Goal: Task Accomplishment & Management: Manage account settings

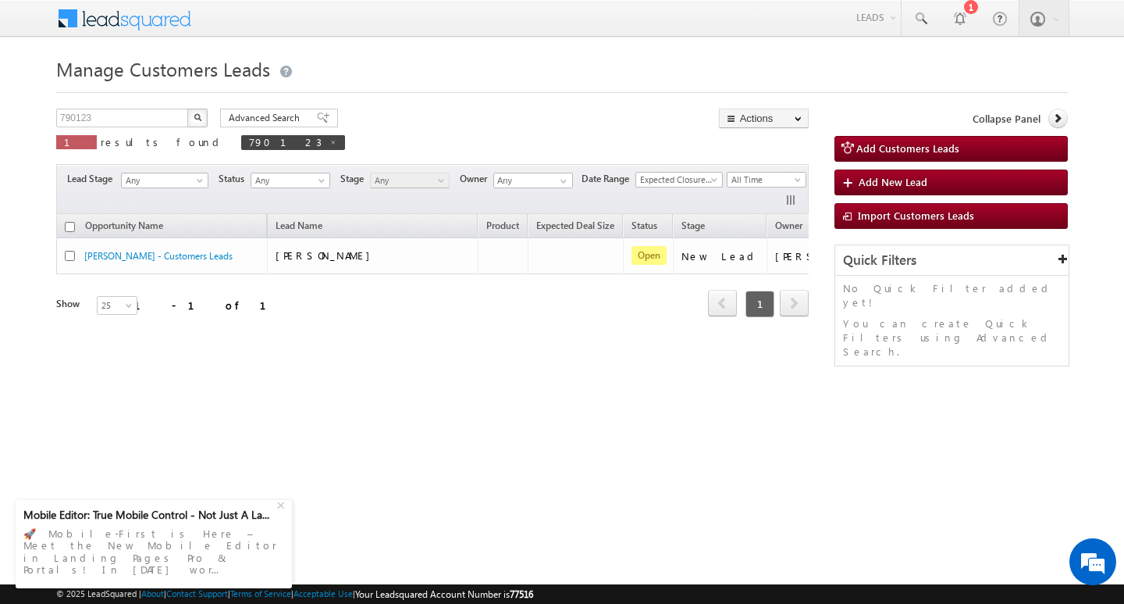
click at [125, 128] on div "790123 X 1 results found 790123" at bounding box center [200, 131] width 289 height 45
click at [133, 116] on input "790123" at bounding box center [123, 118] width 134 height 19
type input "Search Customers Leads"
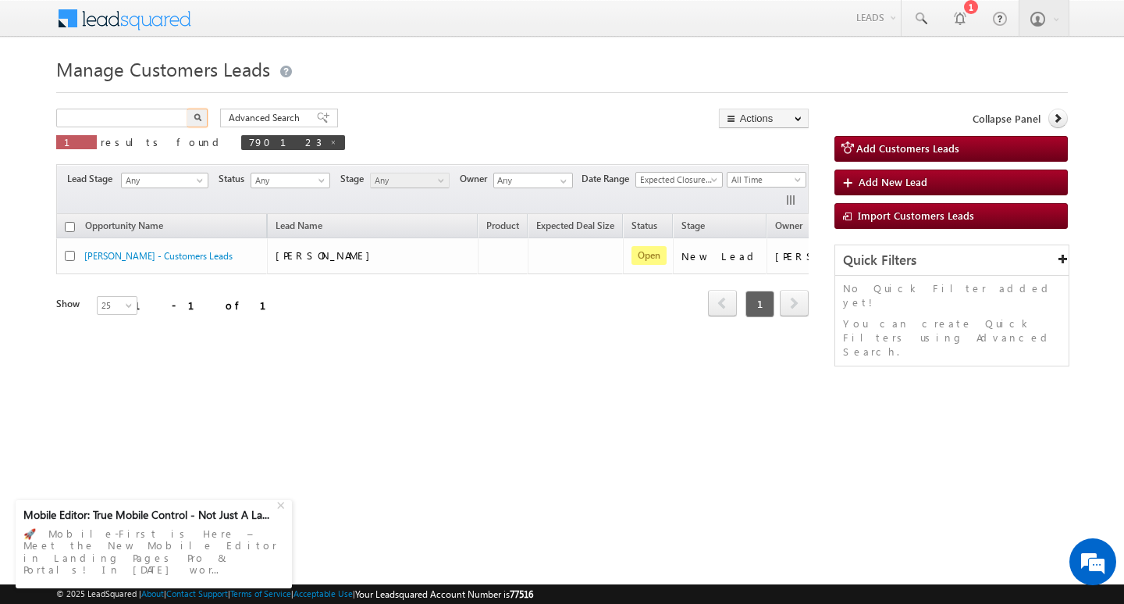
type input "Search Customers Leads"
click at [119, 119] on input "text" at bounding box center [123, 118] width 134 height 19
paste input "791424"
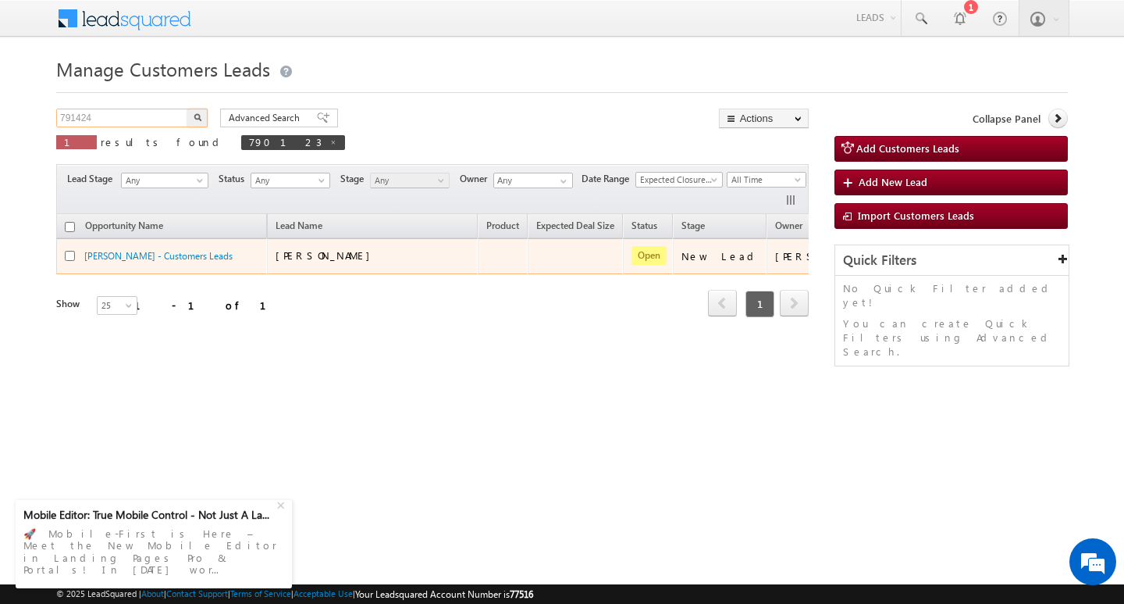
type input "791424"
click at [187, 109] on button "button" at bounding box center [197, 118] width 20 height 19
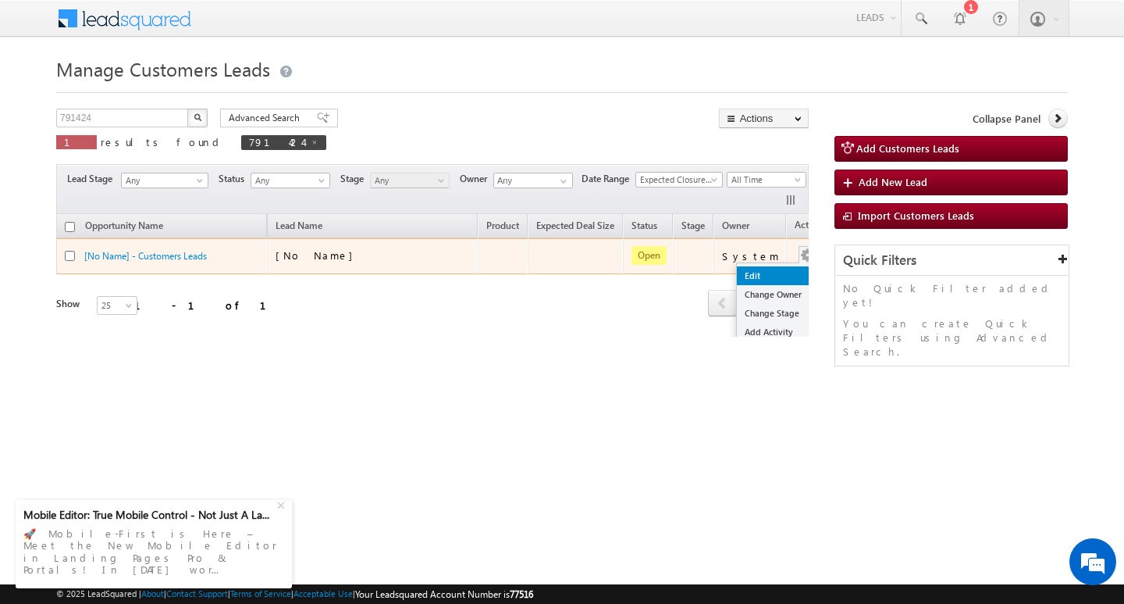
click at [767, 267] on link "Edit" at bounding box center [776, 275] width 78 height 19
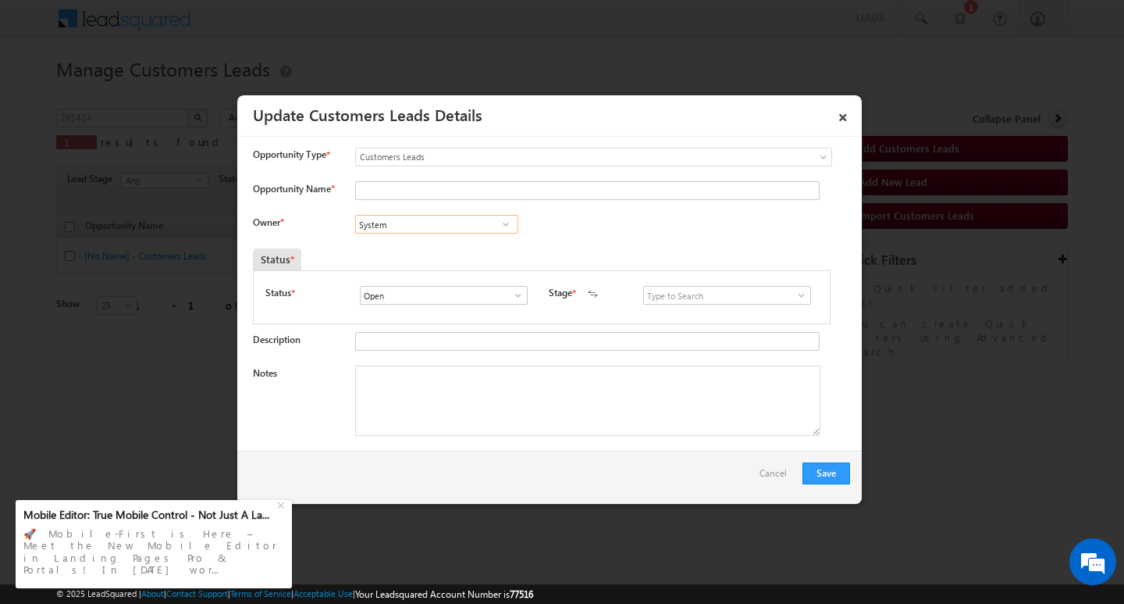
click at [409, 223] on input "System" at bounding box center [436, 224] width 163 height 19
click at [406, 195] on input "Opportunity Name *" at bounding box center [587, 190] width 465 height 19
paste input "RADHASHAYM"
type input "RADHASHAYM"
click at [443, 219] on input at bounding box center [436, 224] width 163 height 19
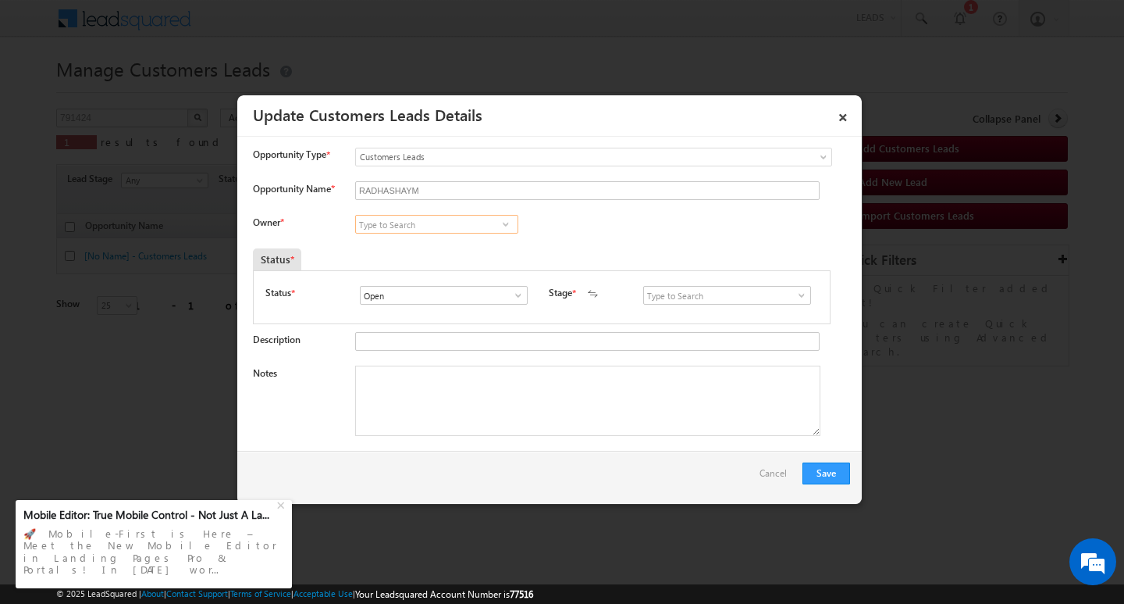
click at [411, 215] on input at bounding box center [436, 224] width 163 height 19
click at [410, 223] on input at bounding box center [436, 224] width 163 height 19
paste input "[PERSON_NAME]"
click at [436, 236] on link "[PERSON_NAME] [PERSON_NAME][EMAIL_ADDRESS][DOMAIN_NAME]" at bounding box center [436, 248] width 163 height 30
type input "[PERSON_NAME]"
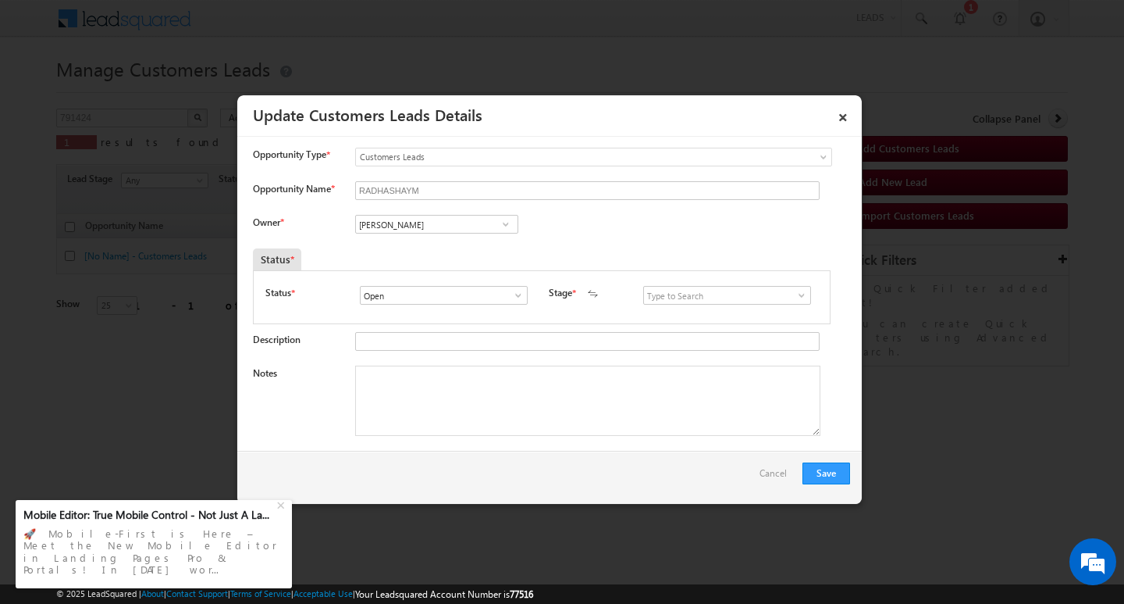
click at [431, 394] on textarea "Notes" at bounding box center [587, 400] width 465 height 70
drag, startPoint x: 523, startPoint y: 394, endPoint x: 518, endPoint y: 378, distance: 17.3
click at [518, 391] on textarea "Notes" at bounding box center [587, 400] width 465 height 70
paste textarea "Customer Name . RADHASHAYM / agr : 28/ b / SELF EMPLOYED / MONTHE INCOME : 50k …"
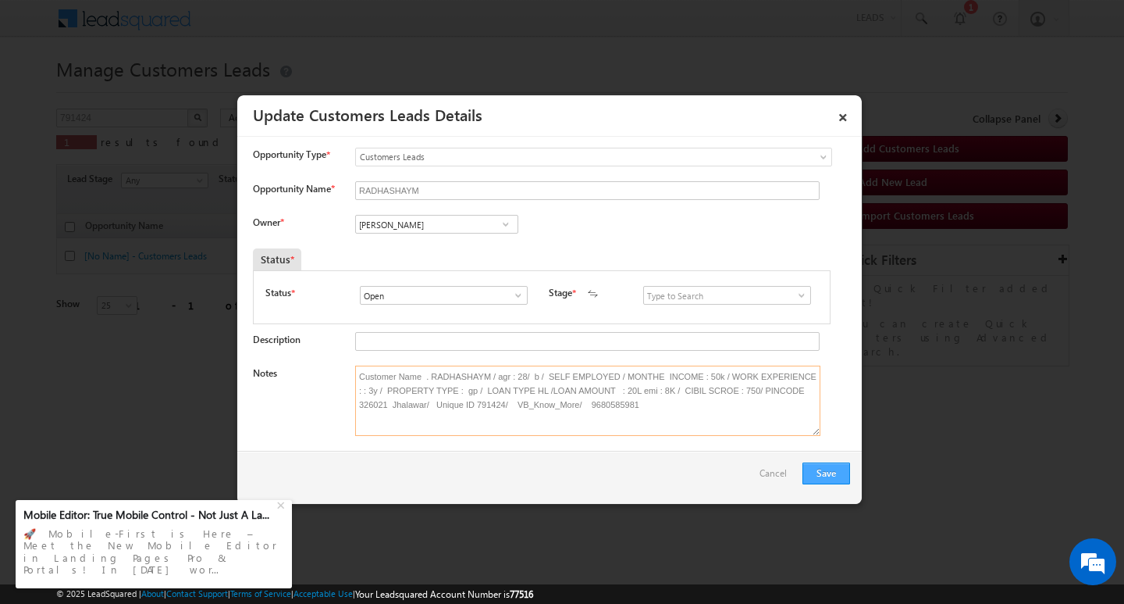
type textarea "Customer Name . RADHASHAYM / agr : 28/ b / SELF EMPLOYED / MONTHE INCOME : 50k …"
click at [803, 473] on button "Save" at bounding box center [827, 473] width 48 height 22
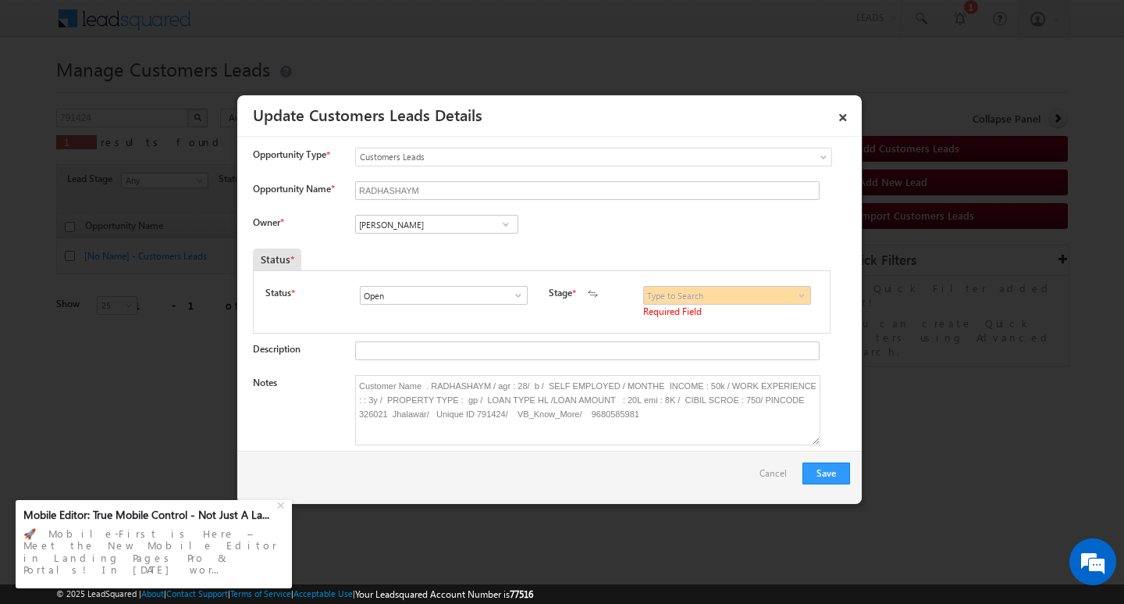
click at [796, 297] on span at bounding box center [802, 295] width 16 height 12
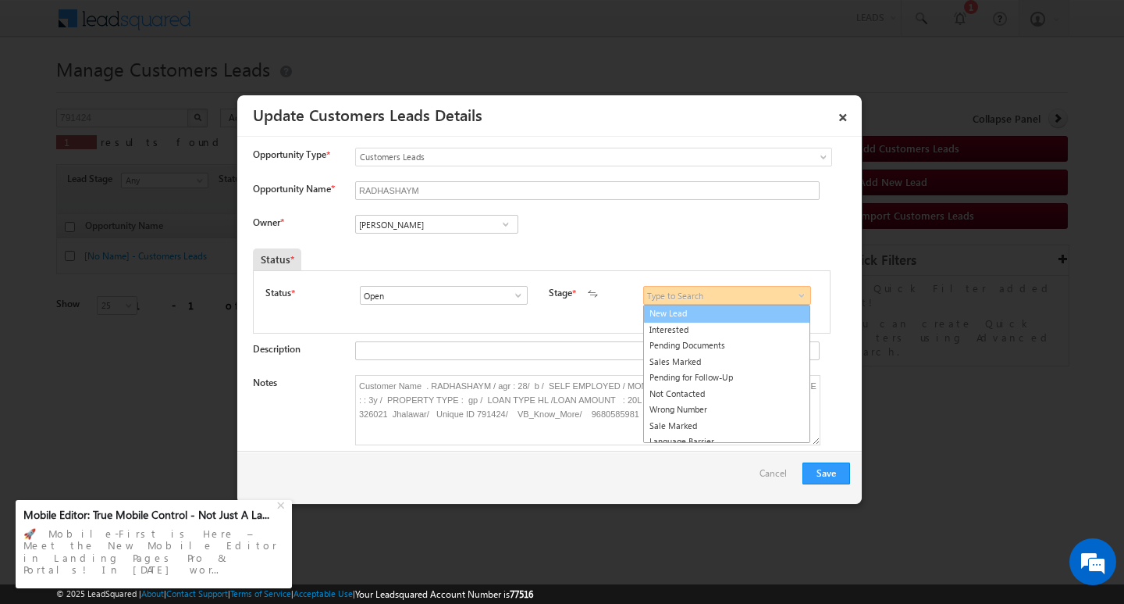
click at [770, 308] on link "New Lead" at bounding box center [726, 314] width 167 height 18
type input "New Lead"
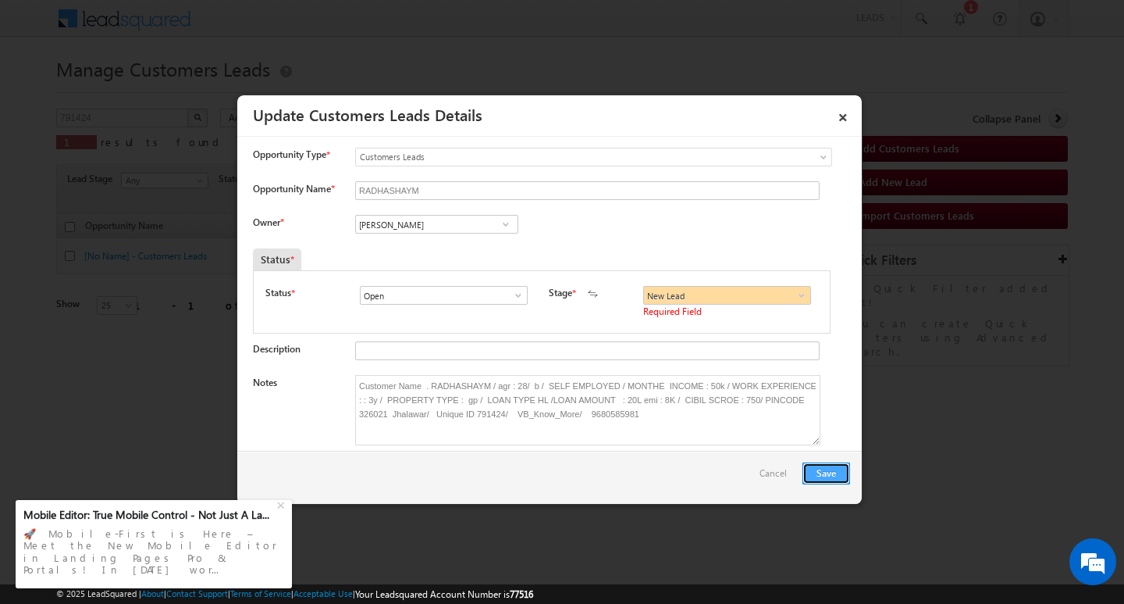
click at [816, 465] on button "Save" at bounding box center [827, 473] width 48 height 22
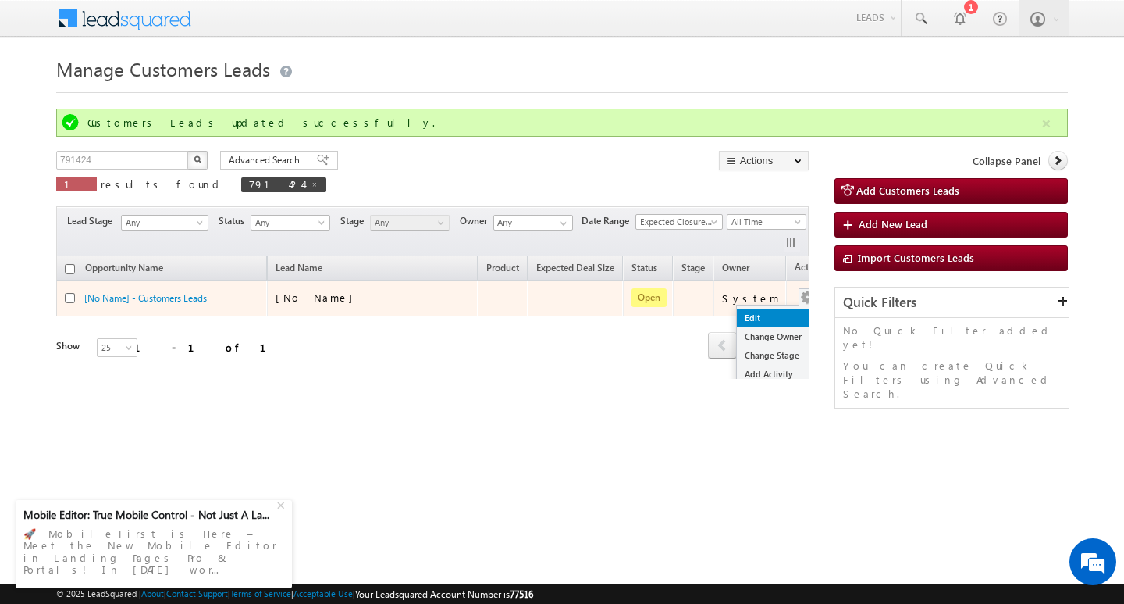
click at [771, 319] on link "Edit" at bounding box center [776, 317] width 78 height 19
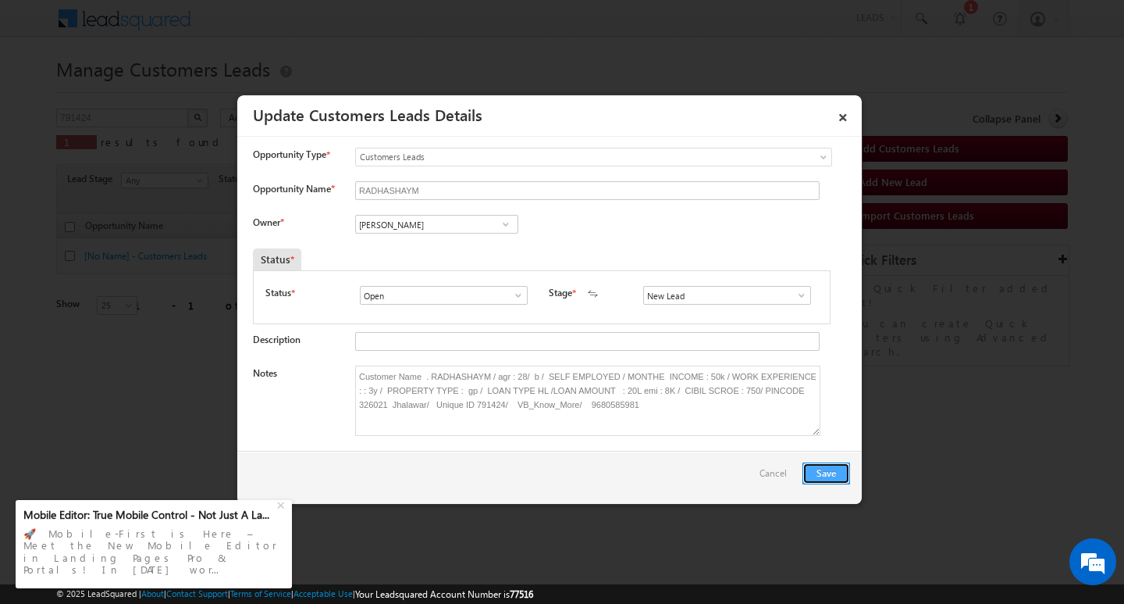
click at [836, 463] on button "Save" at bounding box center [827, 473] width 48 height 22
